Goal: Entertainment & Leisure: Consume media (video, audio)

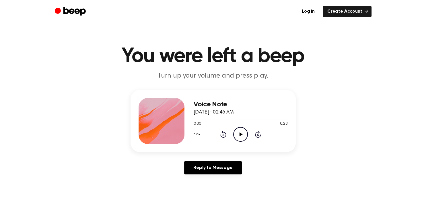
click at [240, 136] on icon "Play Audio" at bounding box center [240, 134] width 15 height 15
click at [240, 136] on icon "Pause Audio" at bounding box center [240, 134] width 15 height 15
click at [238, 136] on icon "Play Audio" at bounding box center [240, 134] width 15 height 15
click at [237, 137] on icon "Pause Audio" at bounding box center [240, 134] width 15 height 15
click at [237, 138] on icon "Play Audio" at bounding box center [240, 134] width 15 height 15
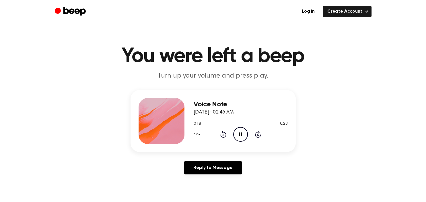
click at [237, 133] on icon "Pause Audio" at bounding box center [240, 134] width 15 height 15
click at [242, 134] on icon at bounding box center [241, 134] width 3 height 4
click at [279, 118] on div at bounding box center [241, 118] width 94 height 5
click at [243, 137] on icon "Play Audio" at bounding box center [240, 134] width 15 height 15
click at [270, 119] on div at bounding box center [241, 119] width 94 height 1
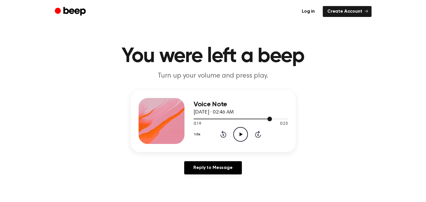
click at [260, 120] on div at bounding box center [241, 118] width 94 height 5
click at [243, 131] on icon "Play Audio" at bounding box center [240, 134] width 15 height 15
click at [242, 134] on icon "Pause Audio" at bounding box center [240, 134] width 15 height 15
click at [236, 136] on icon "Play Audio" at bounding box center [240, 134] width 15 height 15
drag, startPoint x: 286, startPoint y: 120, endPoint x: 201, endPoint y: 119, distance: 84.9
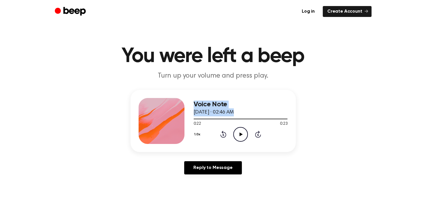
click at [184, 119] on div "Voice Note [DATE] · 02:46 AM 0:22 0:23 Your browser does not support the [objec…" at bounding box center [213, 121] width 165 height 62
click at [286, 121] on span at bounding box center [285, 119] width 5 height 5
drag, startPoint x: 286, startPoint y: 120, endPoint x: 236, endPoint y: 121, distance: 49.6
click at [258, 122] on div "0:22 0:23 Your browser does not support the [object Object] element." at bounding box center [241, 121] width 94 height 11
click at [205, 119] on div at bounding box center [241, 118] width 94 height 5
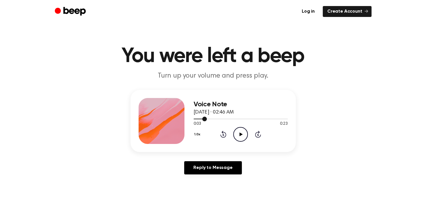
click at [195, 118] on div at bounding box center [241, 118] width 94 height 5
click at [240, 137] on icon "Play Audio" at bounding box center [240, 134] width 15 height 15
click at [240, 137] on icon "Pause Audio" at bounding box center [240, 134] width 15 height 15
click at [238, 134] on icon "Play Audio" at bounding box center [240, 134] width 15 height 15
click at [242, 134] on icon "Pause Audio" at bounding box center [240, 134] width 15 height 15
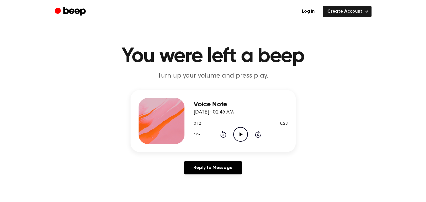
click at [240, 135] on icon "Play Audio" at bounding box center [240, 134] width 15 height 15
click at [240, 135] on icon "Pause Audio" at bounding box center [240, 134] width 15 height 15
click at [238, 134] on icon "Play Audio" at bounding box center [240, 134] width 15 height 15
click at [240, 134] on icon at bounding box center [240, 134] width 3 height 4
